Goal: Task Accomplishment & Management: Use online tool/utility

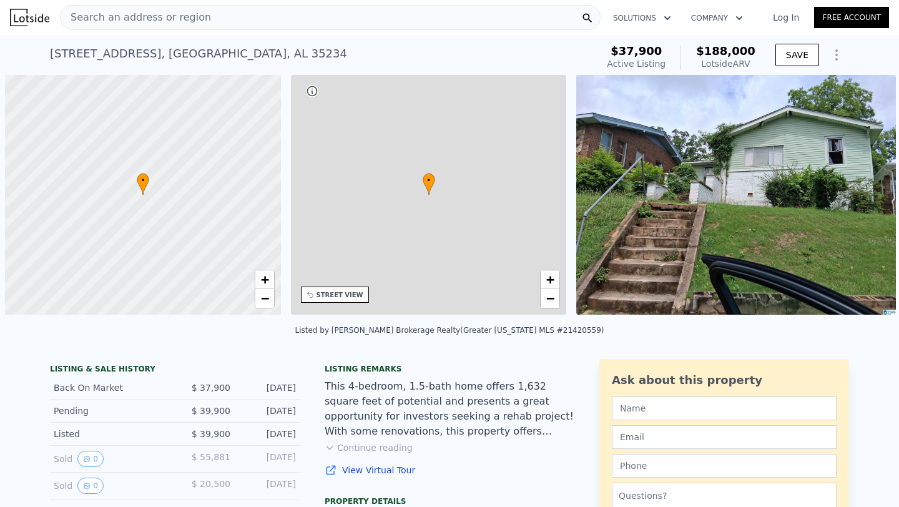
scroll to position [0, 5]
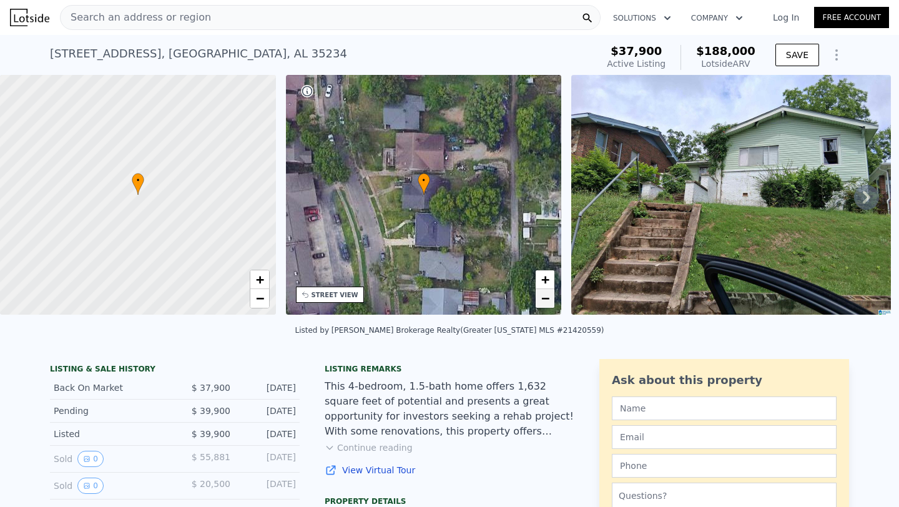
click at [544, 301] on span "−" at bounding box center [545, 298] width 8 height 16
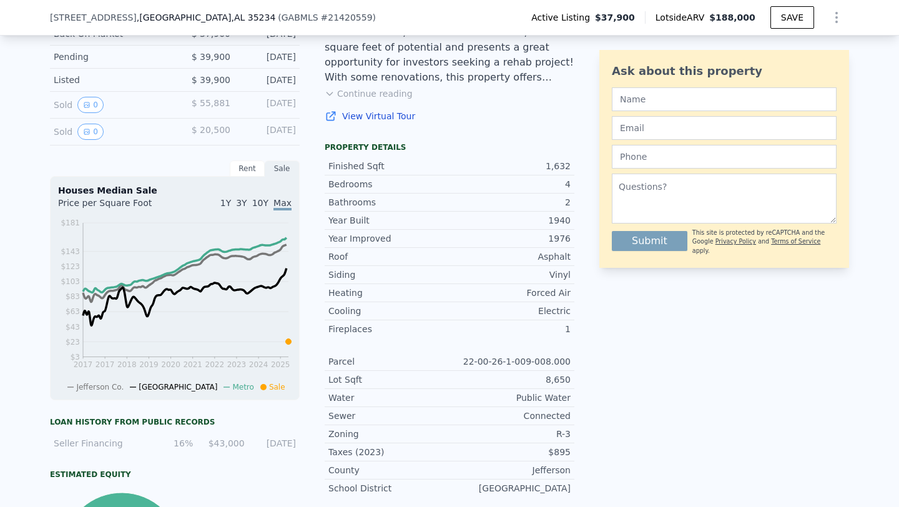
scroll to position [0, 0]
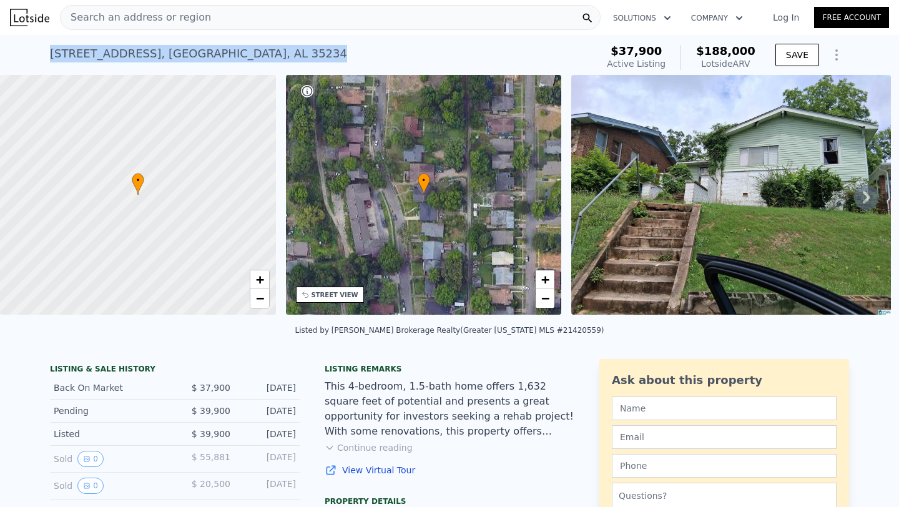
drag, startPoint x: 46, startPoint y: 52, endPoint x: 282, endPoint y: 51, distance: 235.9
click at [282, 51] on div "[STREET_ADDRESS] Active at $37,900 (~ARV $188k ) $37,900 Active Listing $188,00…" at bounding box center [449, 55] width 899 height 40
copy div "[STREET_ADDRESS]"
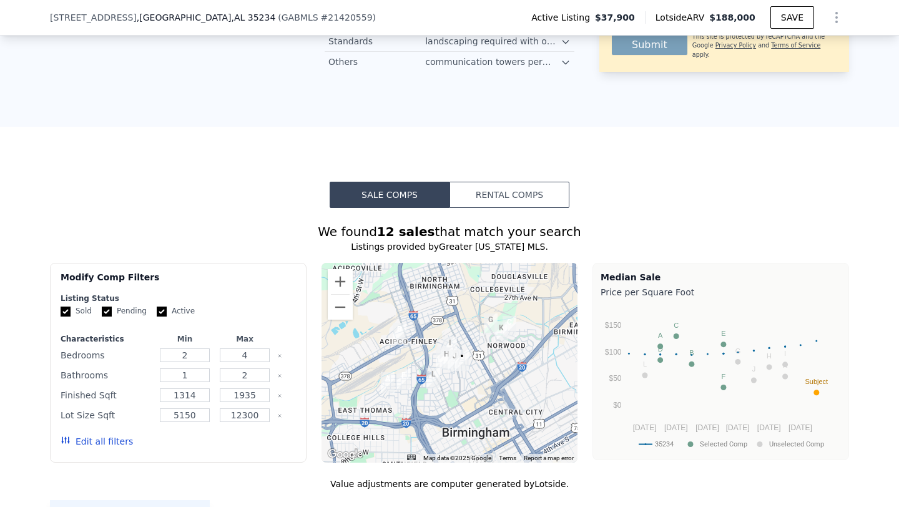
scroll to position [1015, 0]
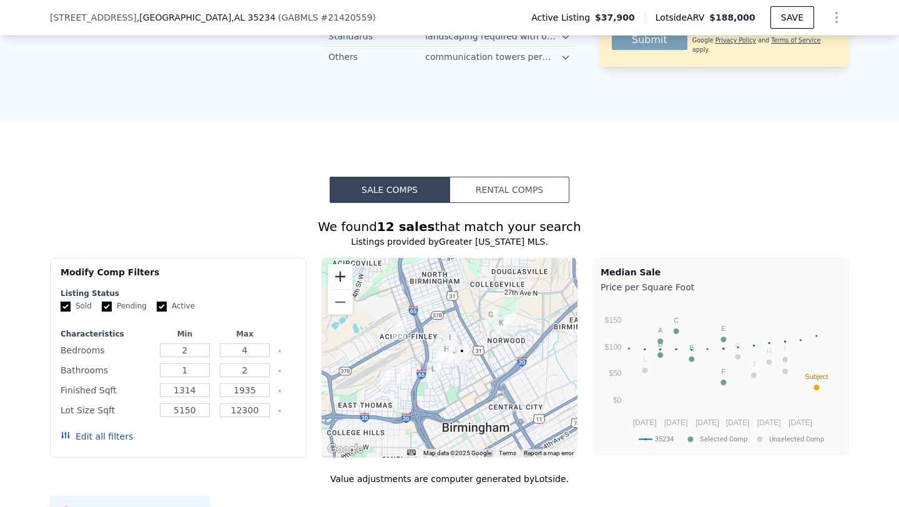
click at [331, 289] on button "Zoom in" at bounding box center [340, 276] width 25 height 25
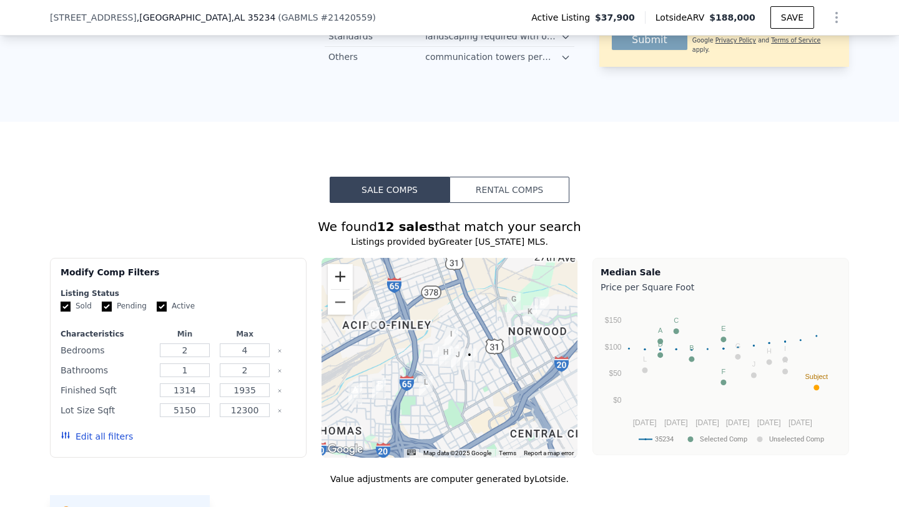
click at [331, 289] on button "Zoom in" at bounding box center [340, 276] width 25 height 25
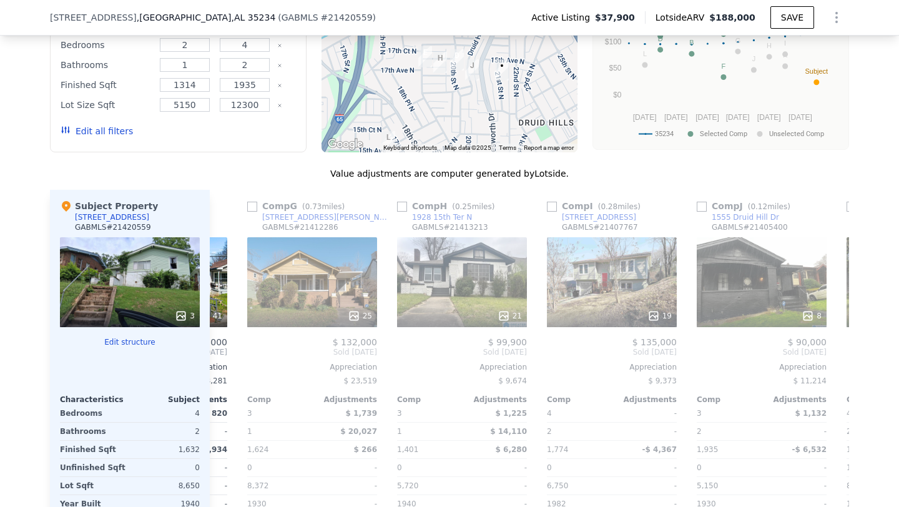
scroll to position [0, 879]
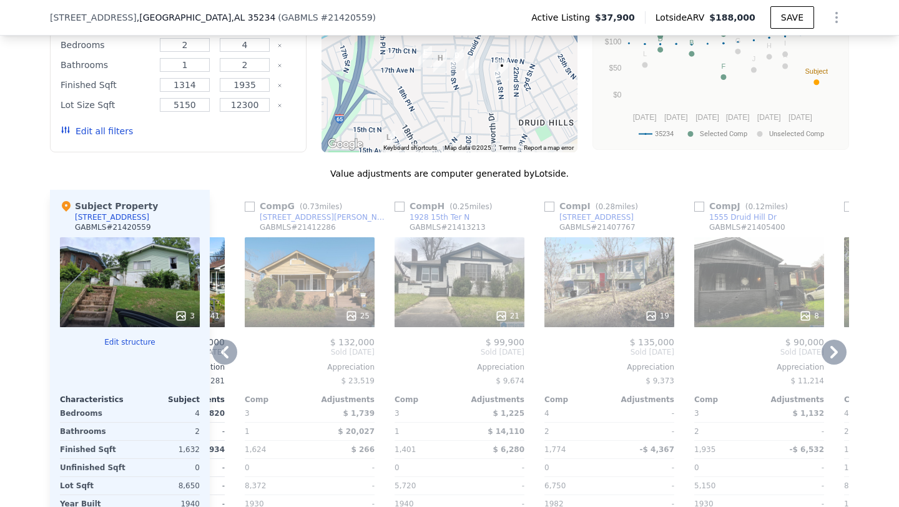
click at [743, 316] on div at bounding box center [759, 316] width 130 height 22
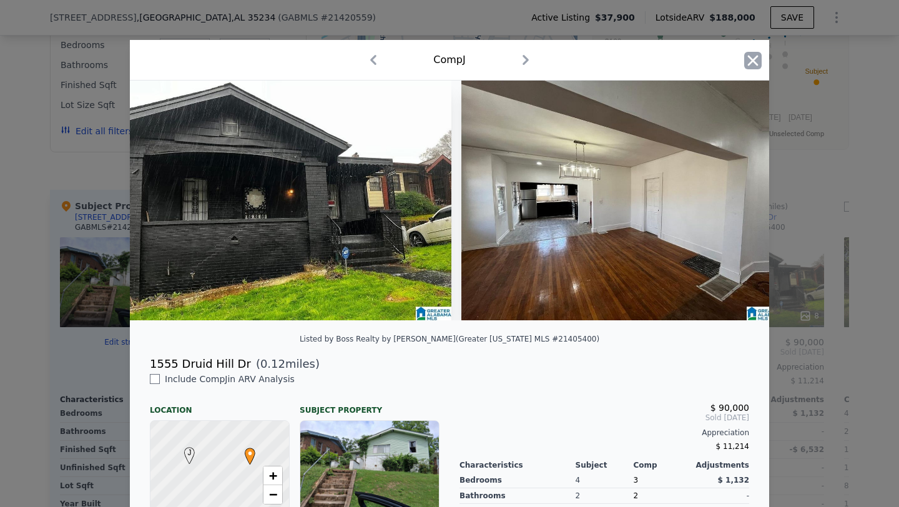
click at [746, 64] on icon "button" at bounding box center [752, 60] width 17 height 17
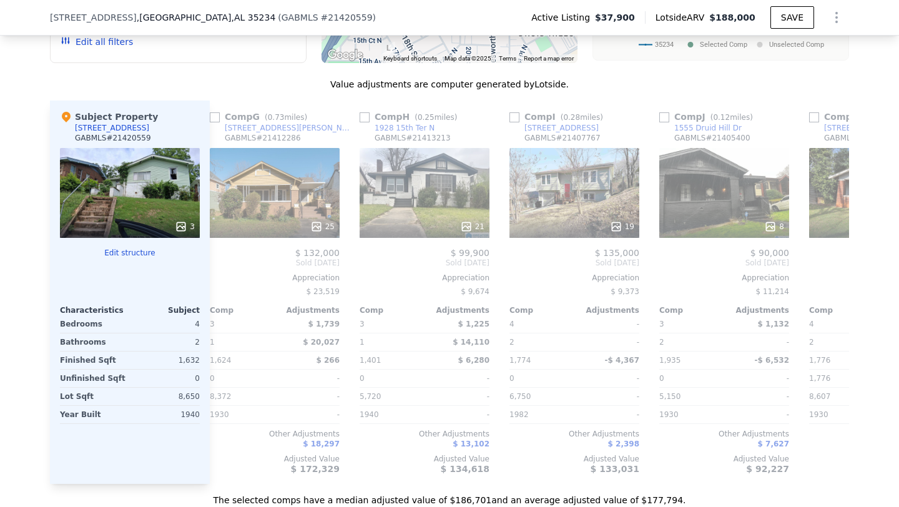
scroll to position [0, 921]
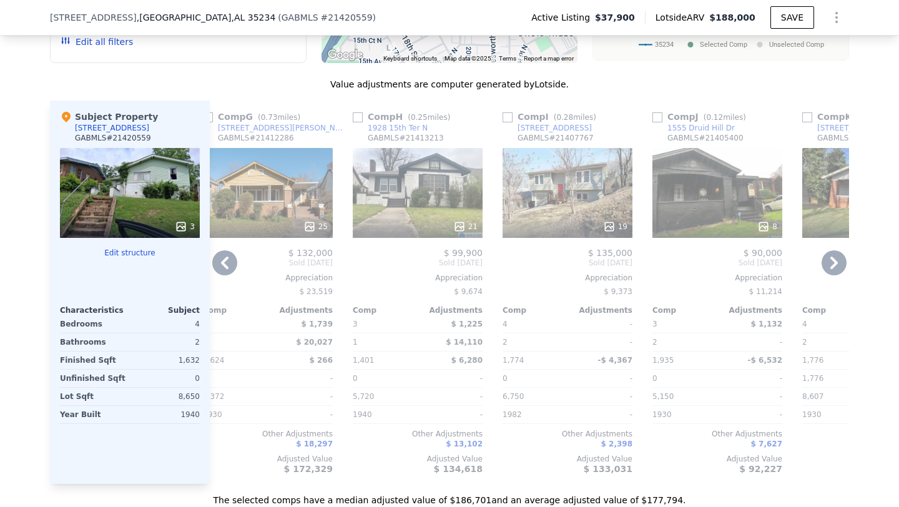
click at [578, 203] on div "19" at bounding box center [567, 193] width 130 height 90
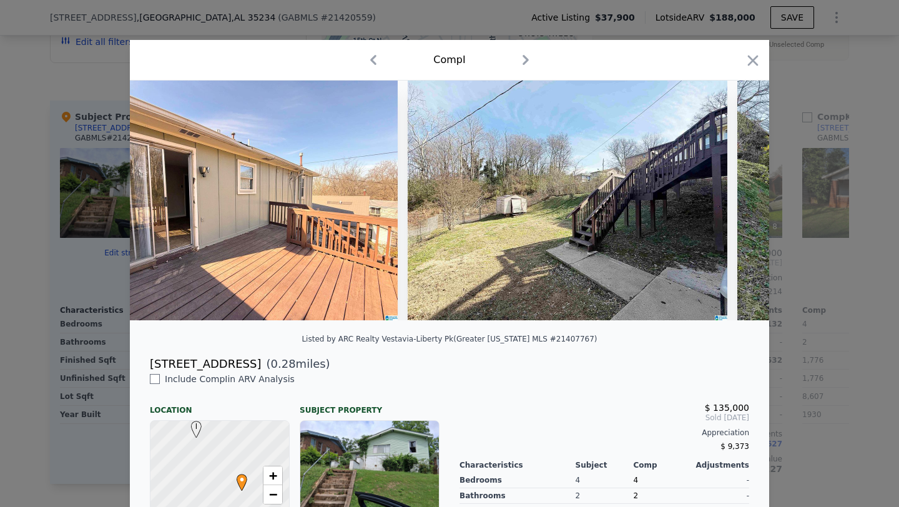
scroll to position [0, 5333]
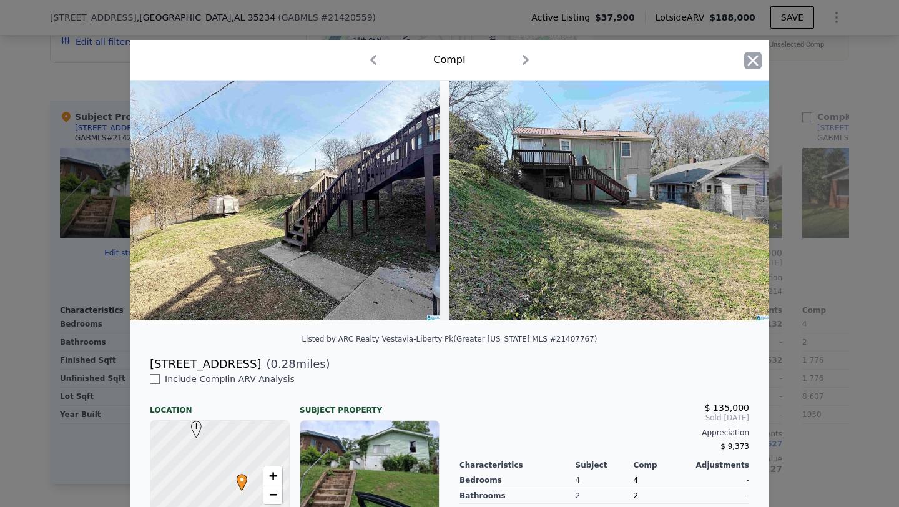
click at [760, 57] on icon "button" at bounding box center [752, 60] width 17 height 17
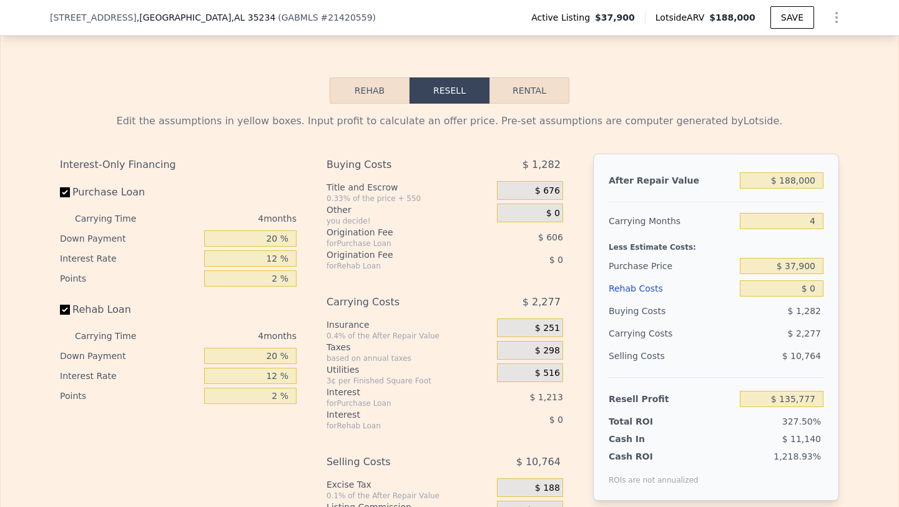
scroll to position [1937, 0]
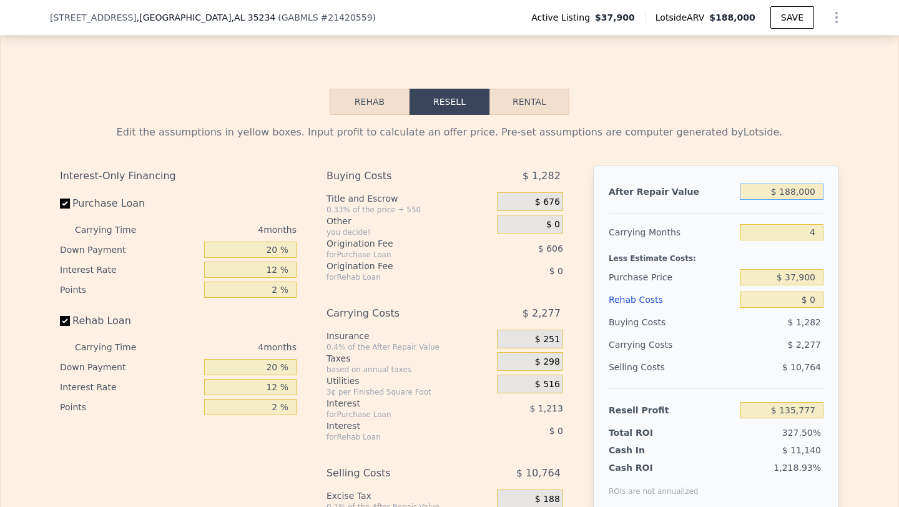
click at [809, 200] on input "$ 188,000" at bounding box center [782, 192] width 84 height 16
type input "$ 1"
type input "-$ 41,757"
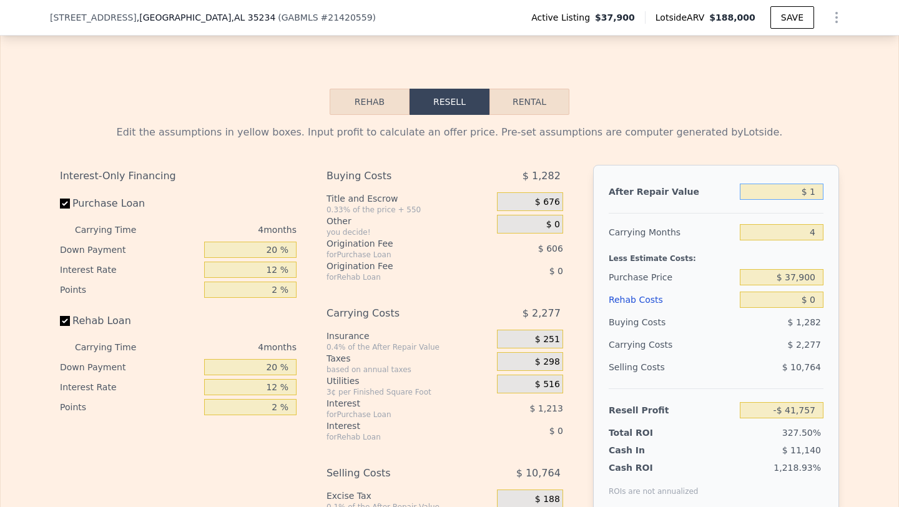
type input "$ 13"
type input "-$ 41,745"
type input "$ 1"
type input "-$ 41,757"
type input "$ 12"
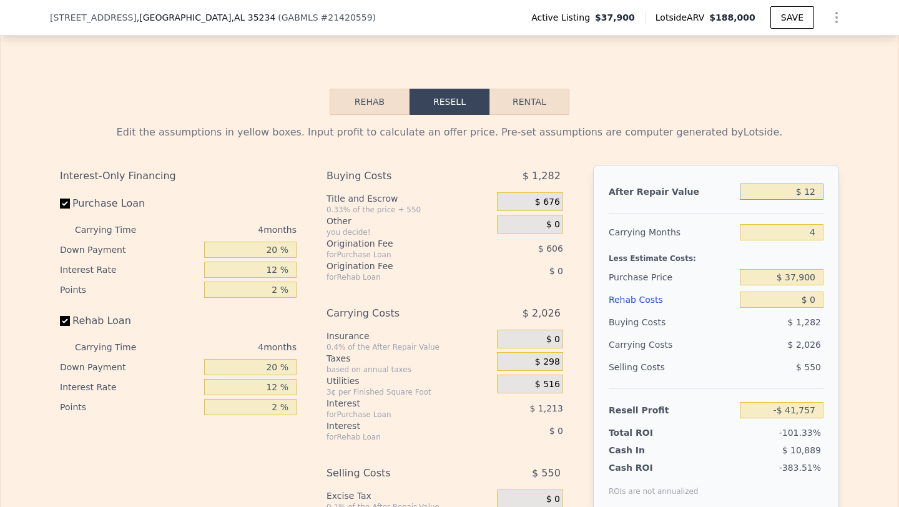
type input "-$ 41,746"
type input "$ 120"
type input "-$ 41,644"
type input "$ 1,200"
type input "-$ 40,625"
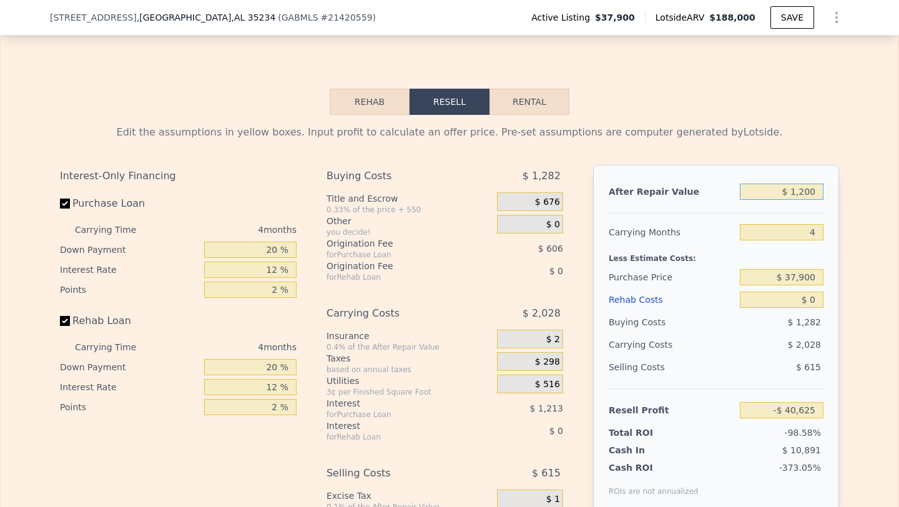
type input "$ 12,000"
type input "-$ 30,426"
type input "$ 120,000"
type input "$ 71,562"
type input "$ 120,000"
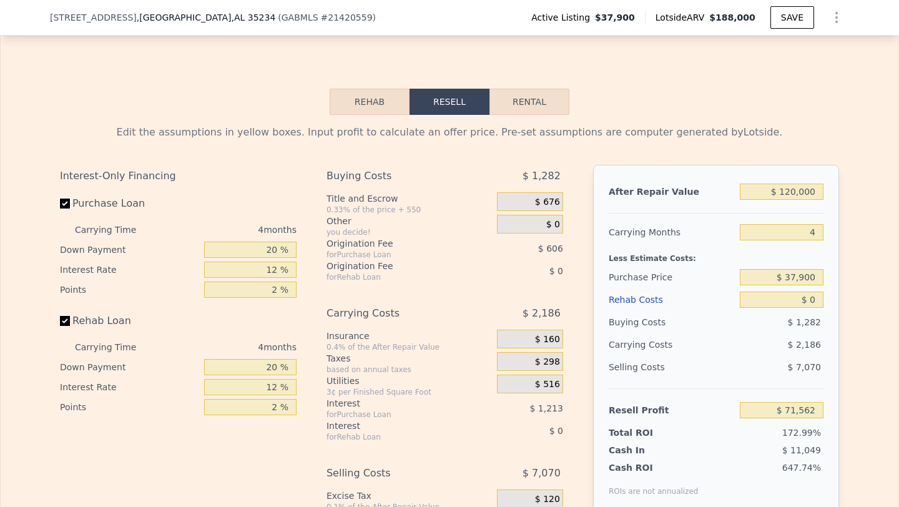
click at [64, 208] on input "Purchase Loan" at bounding box center [65, 203] width 10 height 10
checkbox input "false"
type input "$ 73,380"
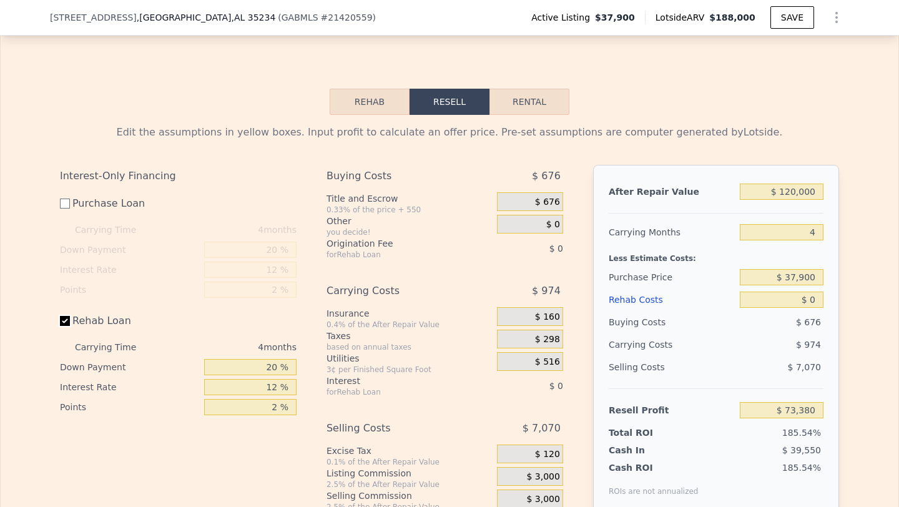
click at [62, 326] on input "Rehab Loan" at bounding box center [65, 321] width 10 height 10
checkbox input "false"
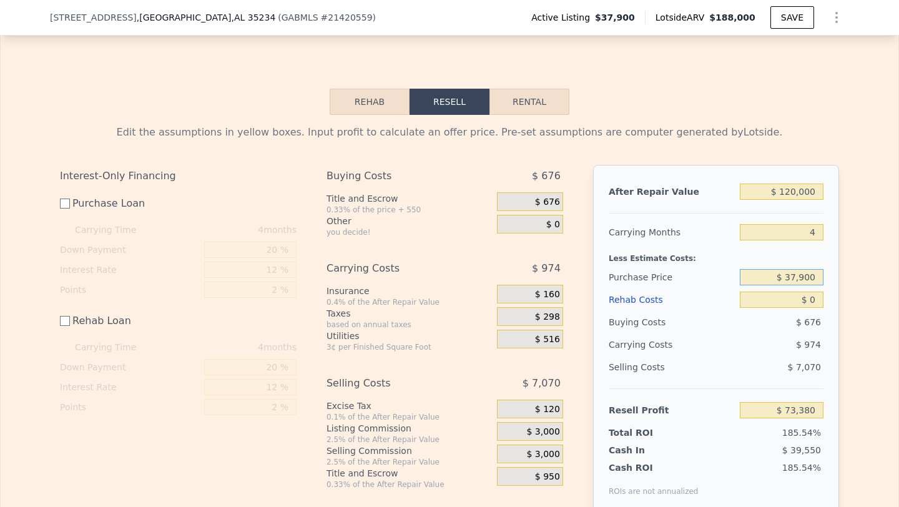
click at [804, 285] on input "$ 37,900" at bounding box center [782, 277] width 84 height 16
type input "$ 30,000"
click at [816, 308] on input "$ 0" at bounding box center [782, 299] width 84 height 16
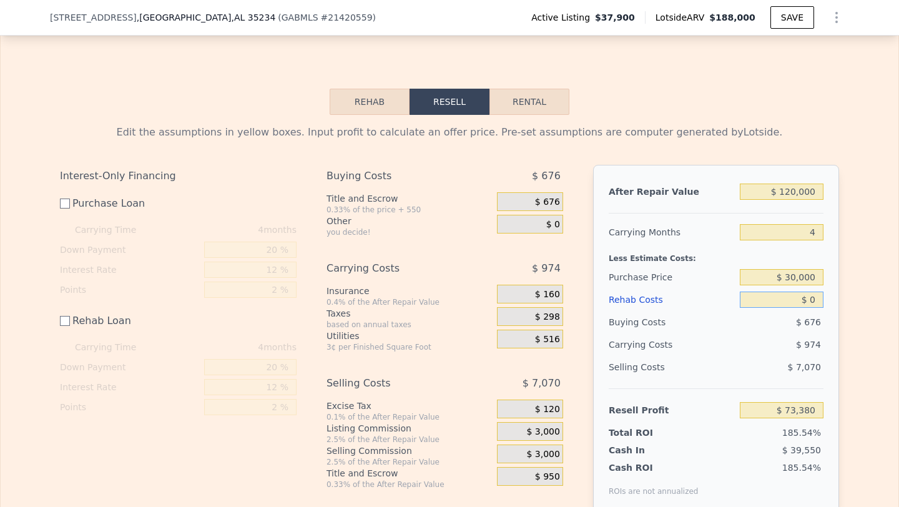
type input "$ 81,306"
click at [816, 308] on input "$ 0" at bounding box center [782, 299] width 84 height 16
type input "$ 6"
type input "$ 81,300"
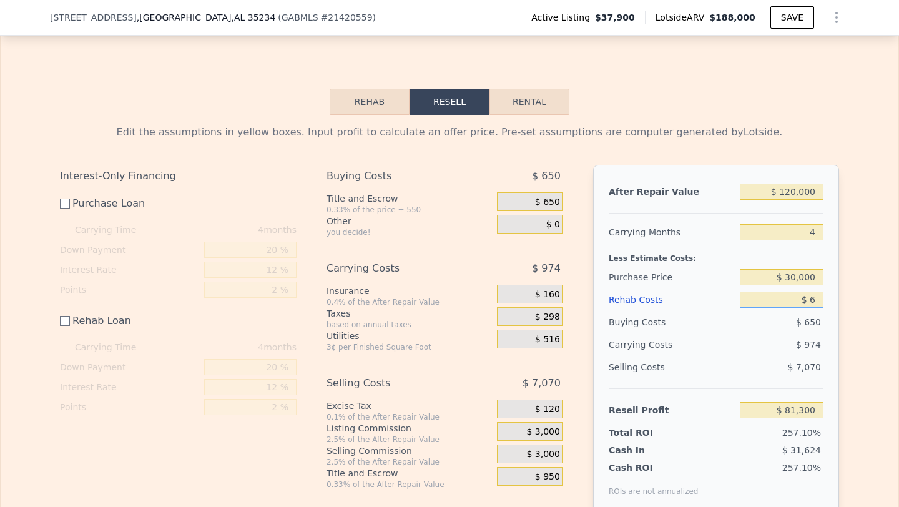
type input "$ 60"
type input "$ 81,246"
type input "$ 600"
type input "$ 80,706"
type input "$ 6,000"
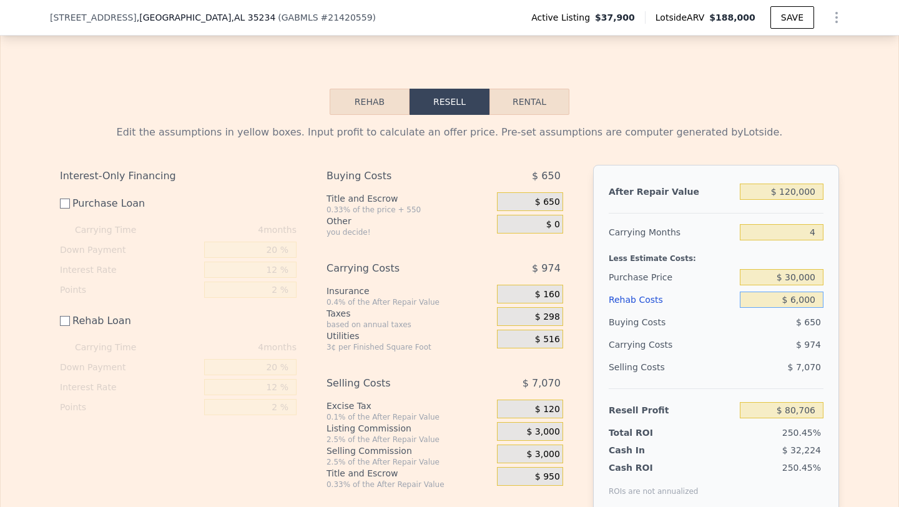
type input "$ 75,306"
type input "$ 60,000"
type input "$ 21,306"
type input "$ 60,000"
click at [770, 333] on div "$ 650" at bounding box center [782, 322] width 84 height 22
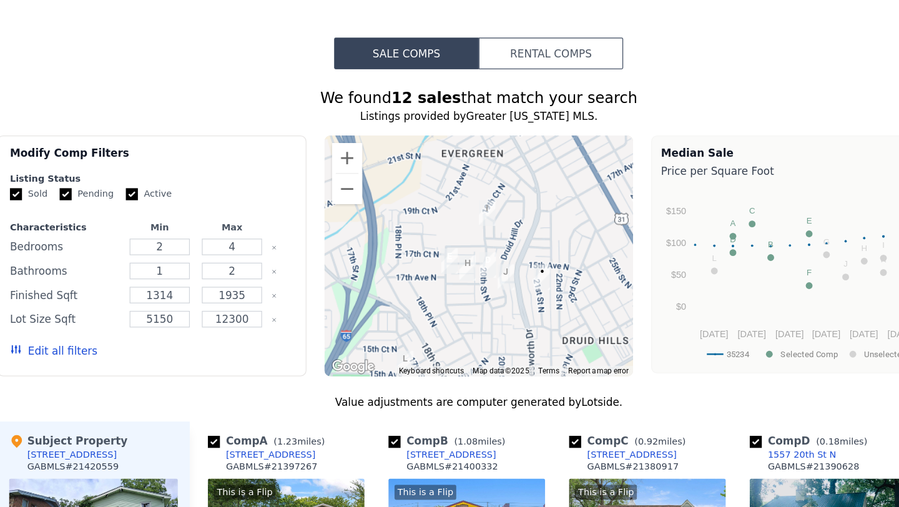
scroll to position [1096, 0]
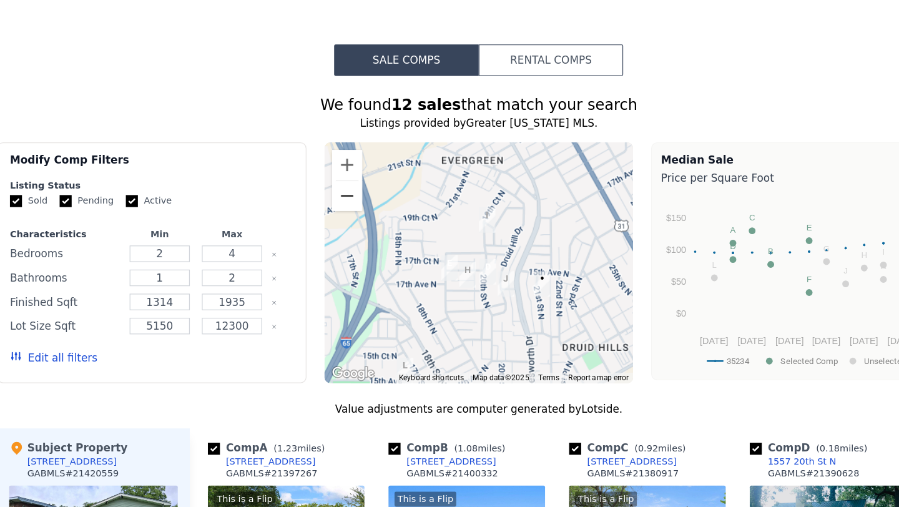
click at [341, 233] on button "Zoom out" at bounding box center [340, 220] width 25 height 25
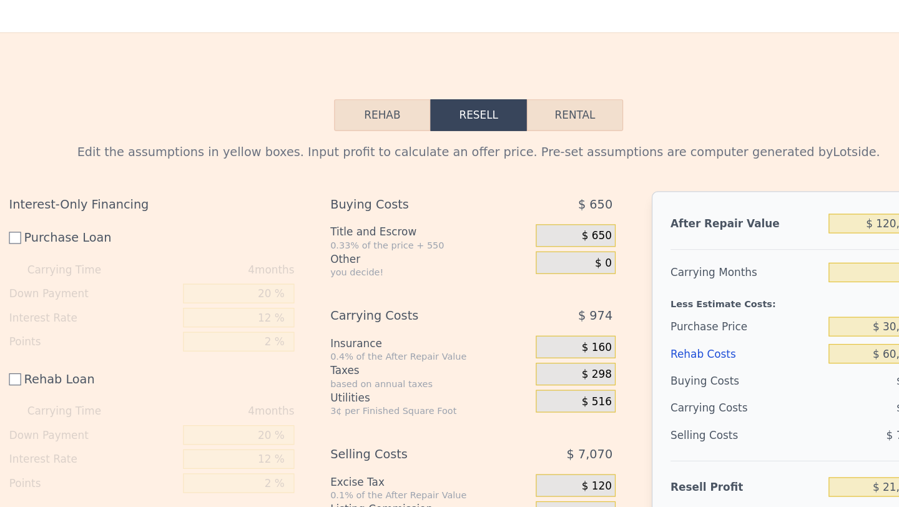
scroll to position [1889, 0]
